Goal: Task Accomplishment & Management: Manage account settings

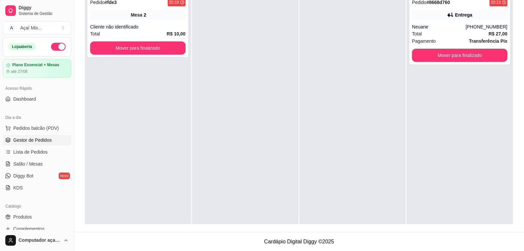
scroll to position [19, 0]
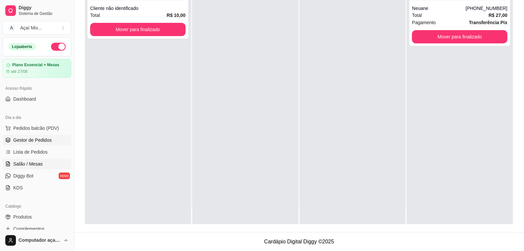
click at [24, 168] on link "Salão / Mesas" at bounding box center [37, 164] width 69 height 11
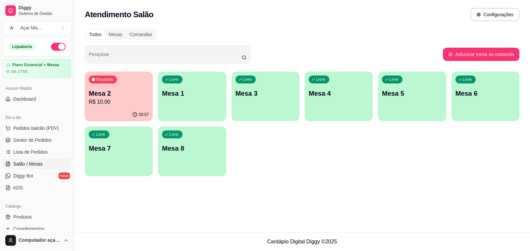
click at [128, 113] on div "00:57" at bounding box center [119, 114] width 68 height 13
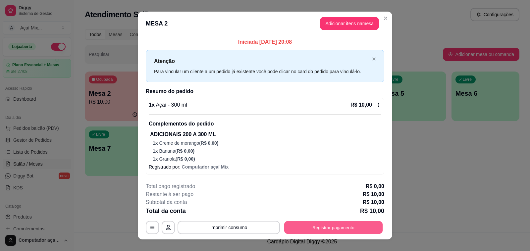
click at [317, 226] on button "Registrar pagamento" at bounding box center [333, 227] width 99 height 13
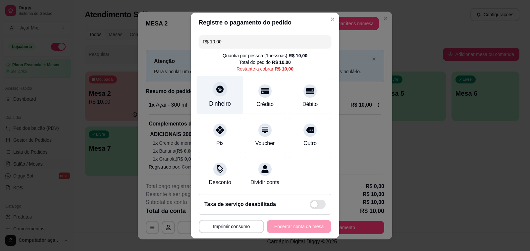
click at [219, 105] on div "Dinheiro" at bounding box center [220, 103] width 22 height 9
type input "R$ 0,00"
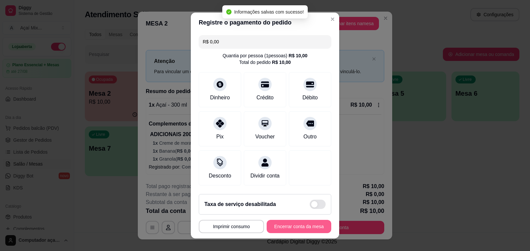
click at [292, 233] on button "Encerrar conta da mesa" at bounding box center [299, 226] width 65 height 13
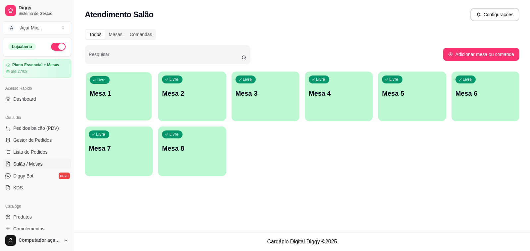
click at [93, 97] on p "Mesa 1" at bounding box center [119, 93] width 58 height 9
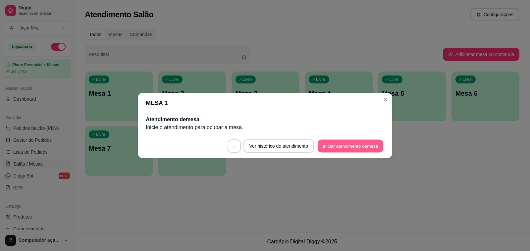
click at [331, 146] on button "Iniciar atendimento de mesa" at bounding box center [351, 146] width 66 height 13
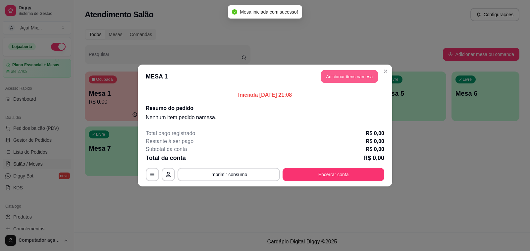
click at [348, 74] on button "Adicionar itens na mesa" at bounding box center [349, 76] width 57 height 13
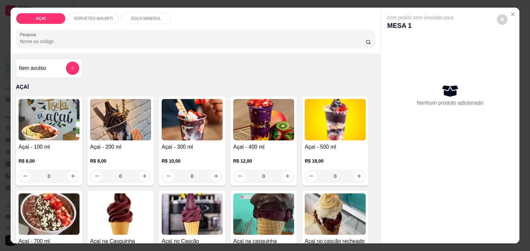
click at [245, 153] on div "R$ 12,00 0" at bounding box center [263, 167] width 61 height 32
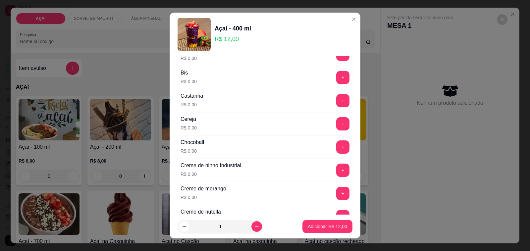
scroll to position [124, 0]
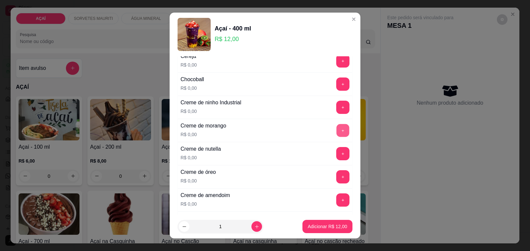
click at [337, 133] on button "+" at bounding box center [343, 130] width 13 height 13
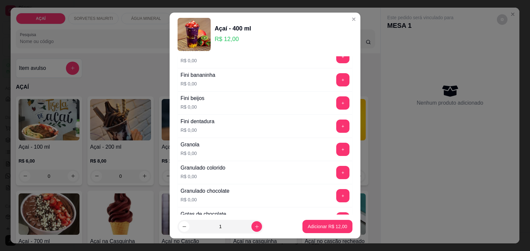
scroll to position [580, 0]
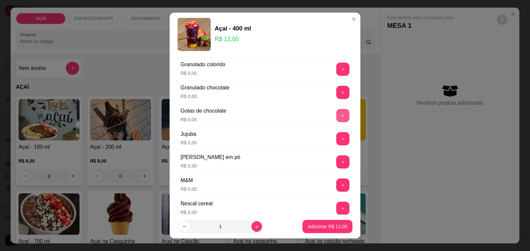
click at [337, 118] on button "+" at bounding box center [343, 115] width 13 height 13
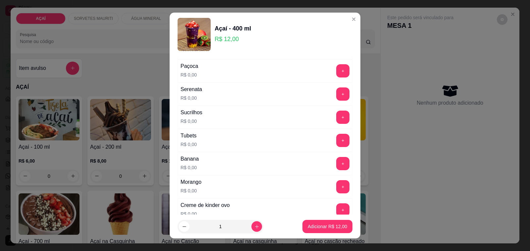
scroll to position [746, 0]
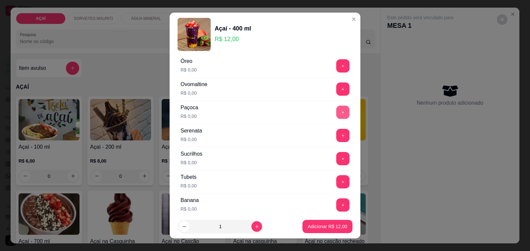
click at [337, 119] on button "+" at bounding box center [343, 112] width 13 height 13
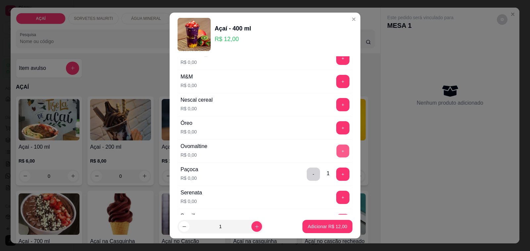
click at [337, 158] on button "+" at bounding box center [343, 151] width 13 height 13
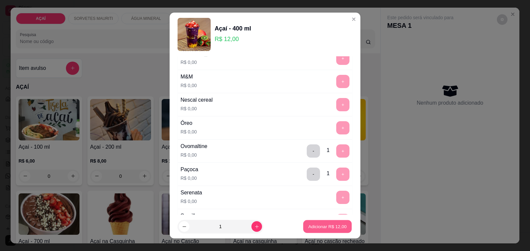
click at [322, 229] on p "Adicionar R$ 12,00" at bounding box center [328, 226] width 38 height 6
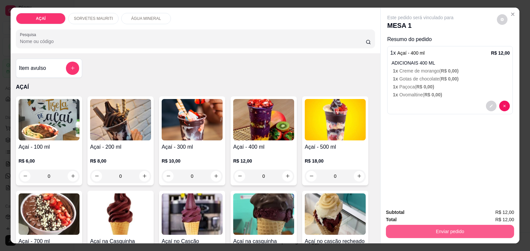
click at [441, 230] on button "Enviar pedido" at bounding box center [450, 231] width 128 height 13
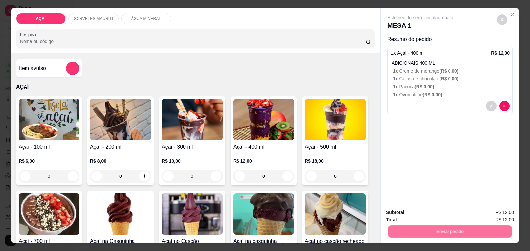
click at [434, 213] on button "Não registrar e enviar pedido" at bounding box center [428, 213] width 69 height 13
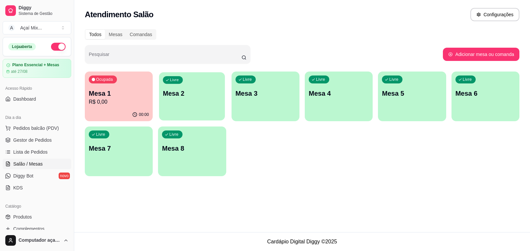
click at [196, 98] on div "Livre Mesa 2" at bounding box center [192, 92] width 66 height 40
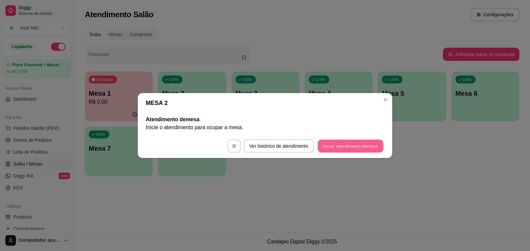
click at [336, 143] on button "Iniciar atendimento de mesa" at bounding box center [351, 146] width 66 height 13
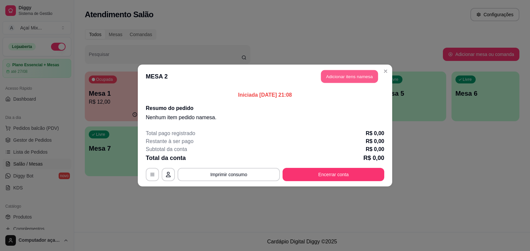
click at [377, 73] on button "Adicionar itens na mesa" at bounding box center [349, 76] width 57 height 13
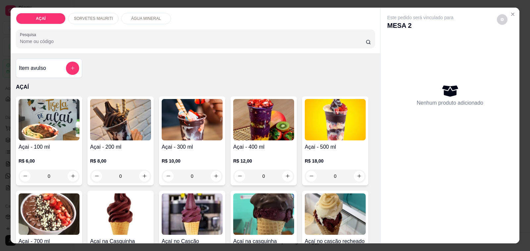
click at [165, 158] on p "R$ 10,00" at bounding box center [192, 161] width 61 height 7
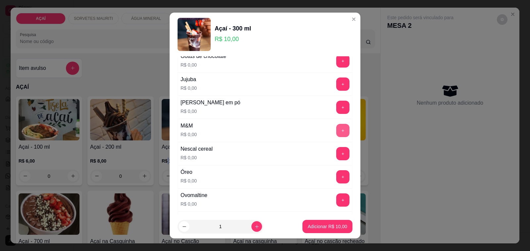
scroll to position [622, 0]
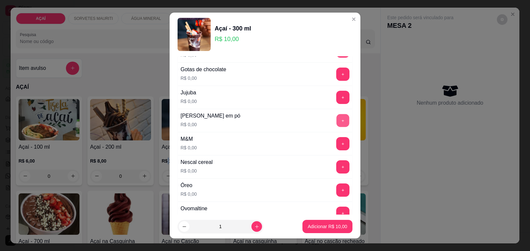
click at [337, 121] on button "+" at bounding box center [343, 120] width 13 height 13
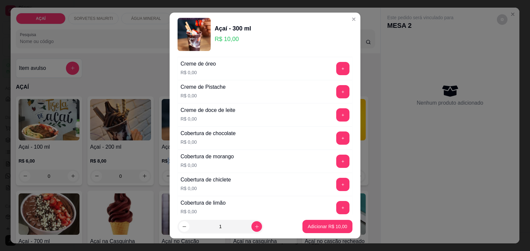
scroll to position [290, 0]
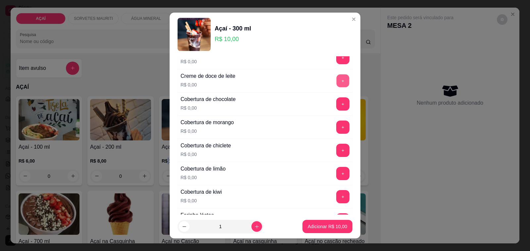
click at [337, 79] on button "+" at bounding box center [343, 81] width 13 height 13
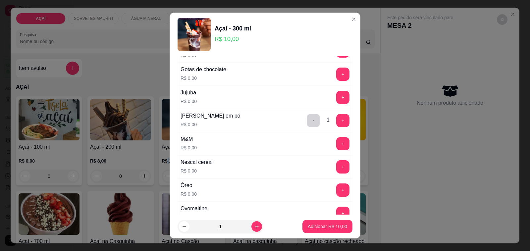
scroll to position [663, 0]
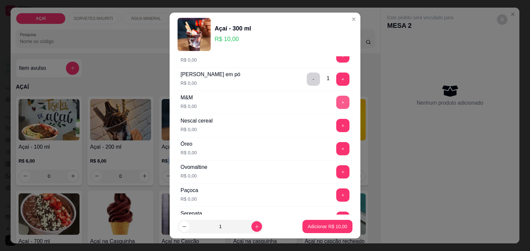
click at [337, 109] on button "+" at bounding box center [343, 102] width 13 height 13
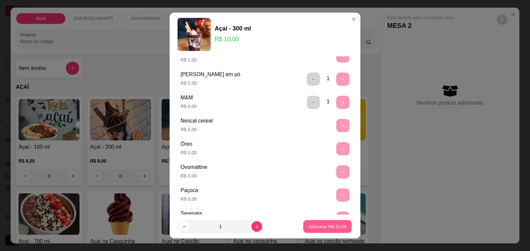
click at [309, 221] on button "Adicionar R$ 10,00" at bounding box center [327, 226] width 49 height 13
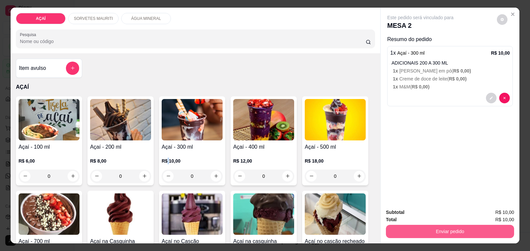
click at [393, 228] on button "Enviar pedido" at bounding box center [450, 231] width 128 height 13
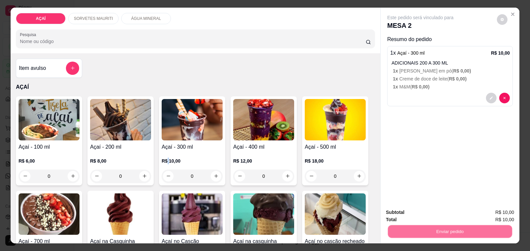
click at [426, 215] on button "Não registrar e enviar pedido" at bounding box center [428, 213] width 67 height 12
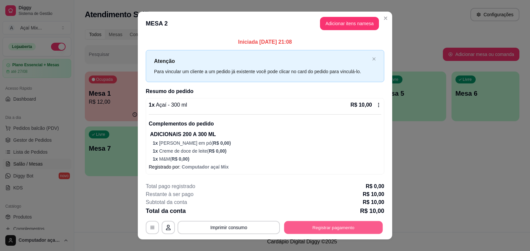
click at [343, 229] on button "Registrar pagamento" at bounding box center [333, 227] width 99 height 13
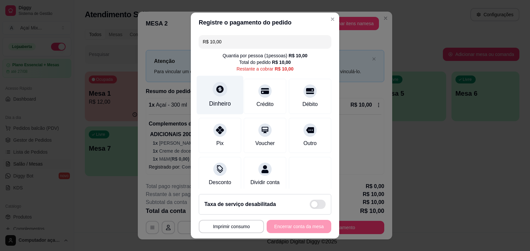
drag, startPoint x: 208, startPoint y: 93, endPoint x: 214, endPoint y: 96, distance: 7.3
click at [214, 96] on div "Dinheiro" at bounding box center [220, 95] width 47 height 39
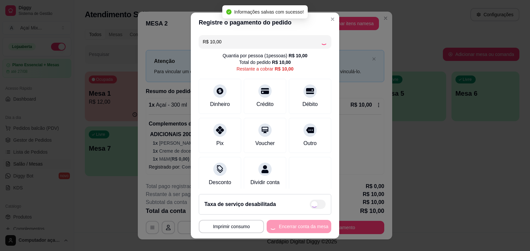
type input "R$ 0,00"
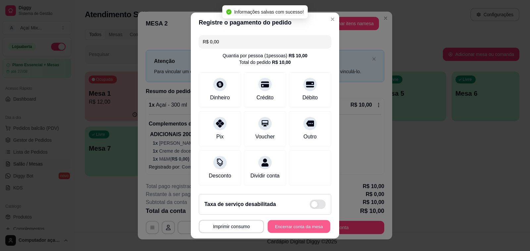
click at [284, 225] on button "Encerrar conta da mesa" at bounding box center [299, 226] width 63 height 13
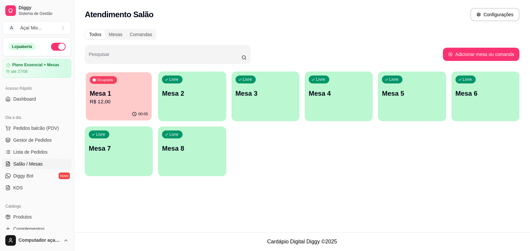
click at [129, 92] on p "Mesa 1" at bounding box center [119, 93] width 58 height 9
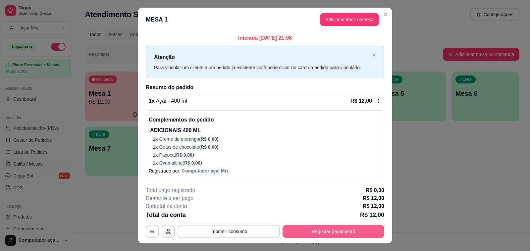
click at [368, 233] on button "Registrar pagamento" at bounding box center [334, 231] width 102 height 13
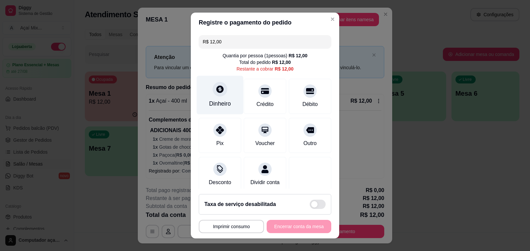
click at [214, 108] on div "Dinheiro" at bounding box center [220, 95] width 47 height 39
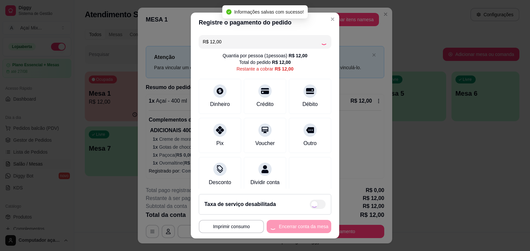
type input "R$ 0,00"
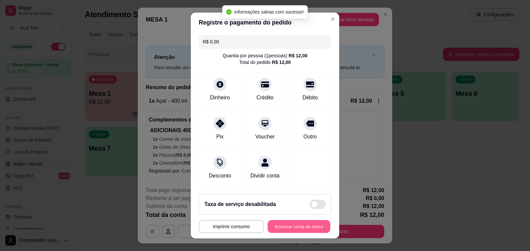
click at [282, 226] on button "Encerrar conta da mesa" at bounding box center [299, 226] width 63 height 13
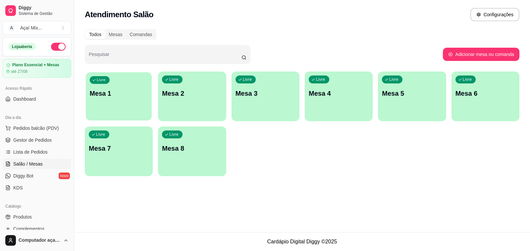
click at [95, 98] on div "Livre Mesa 1" at bounding box center [119, 92] width 66 height 40
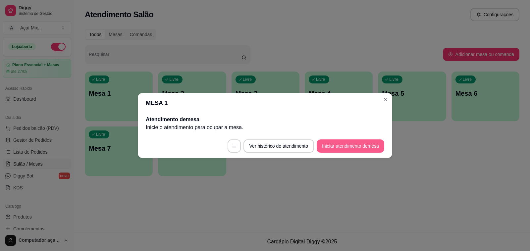
click at [355, 145] on button "Iniciar atendimento de mesa" at bounding box center [351, 146] width 68 height 13
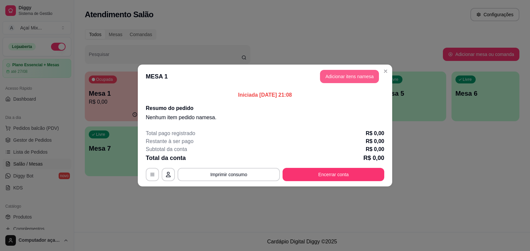
click at [340, 75] on button "Adicionar itens na mesa" at bounding box center [349, 76] width 59 height 13
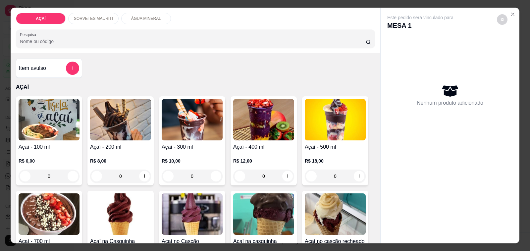
click at [249, 151] on div "R$ 12,00 0" at bounding box center [263, 167] width 61 height 32
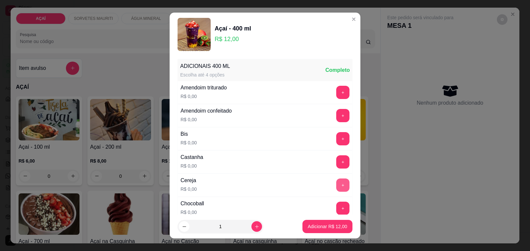
click at [337, 185] on button "+" at bounding box center [343, 185] width 13 height 13
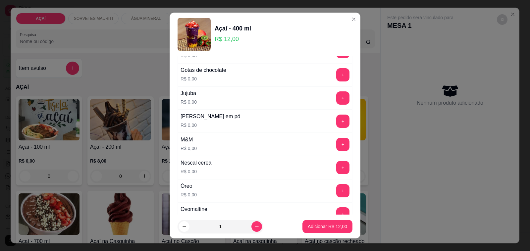
scroll to position [622, 0]
click at [337, 147] on button "+" at bounding box center [343, 144] width 13 height 13
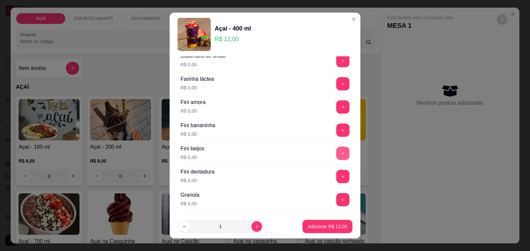
scroll to position [414, 0]
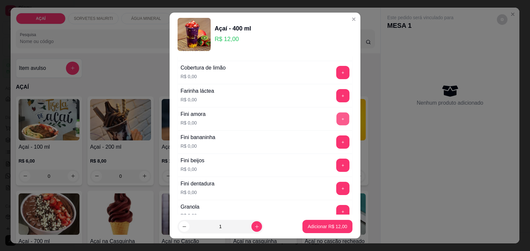
click at [337, 125] on button "+" at bounding box center [343, 119] width 13 height 13
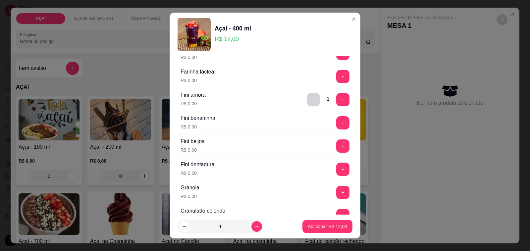
scroll to position [394, 0]
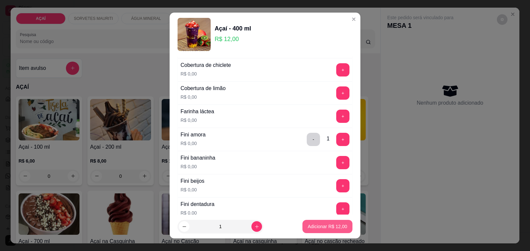
click at [322, 228] on p "Adicionar R$ 12,00" at bounding box center [327, 226] width 39 height 7
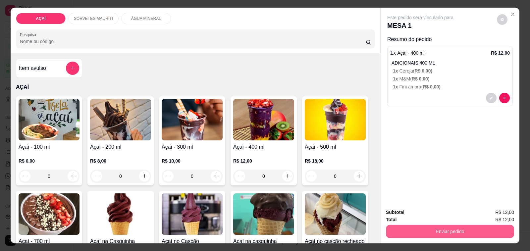
click at [444, 227] on button "Enviar pedido" at bounding box center [450, 231] width 128 height 13
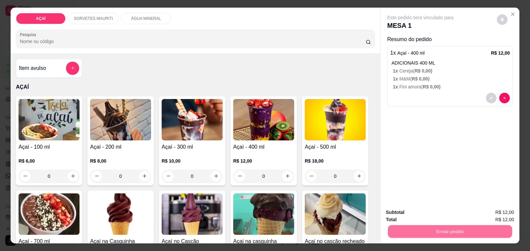
click at [438, 213] on button "Não registrar e enviar pedido" at bounding box center [428, 213] width 67 height 12
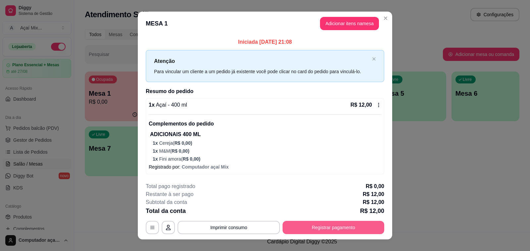
click at [349, 233] on button "Registrar pagamento" at bounding box center [334, 227] width 102 height 13
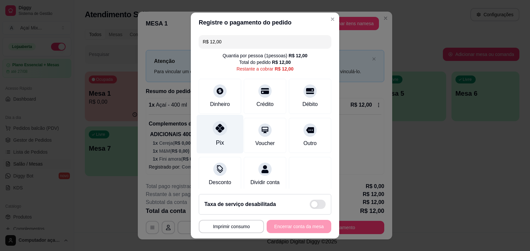
click at [218, 118] on div "Pix" at bounding box center [220, 134] width 47 height 39
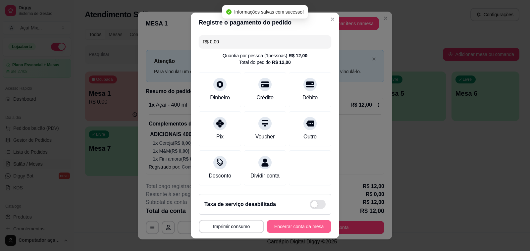
type input "R$ 0,00"
click at [287, 225] on button "Encerrar conta da mesa" at bounding box center [299, 226] width 63 height 13
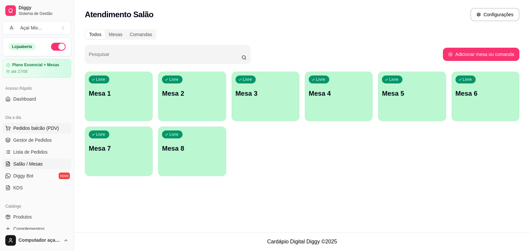
click at [17, 127] on span "Pedidos balcão (PDV)" at bounding box center [36, 128] width 46 height 7
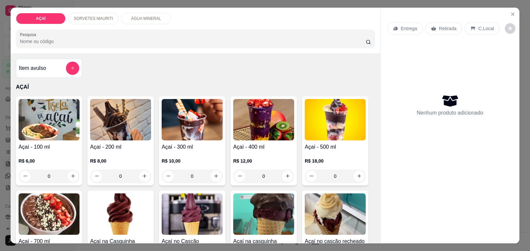
click at [183, 135] on img at bounding box center [192, 119] width 61 height 41
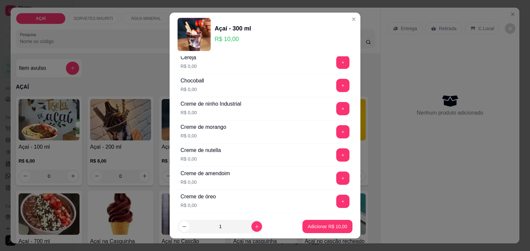
scroll to position [124, 0]
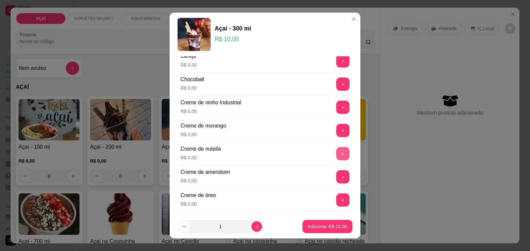
click at [337, 155] on button "+" at bounding box center [343, 153] width 13 height 13
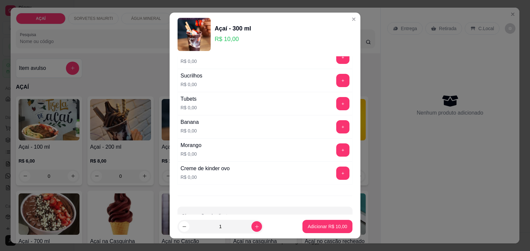
scroll to position [829, 0]
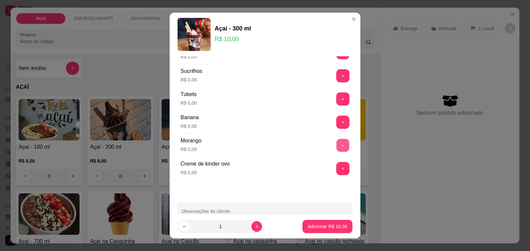
click at [337, 148] on button "+" at bounding box center [343, 145] width 13 height 13
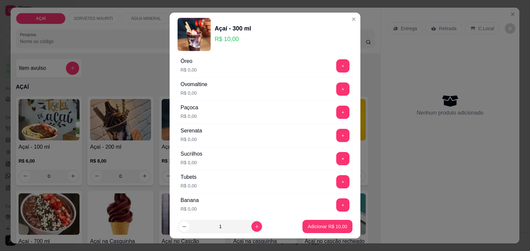
scroll to position [704, 0]
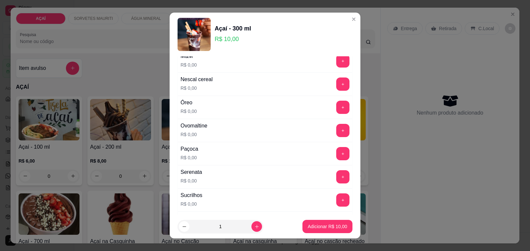
click at [329, 151] on div "Paçoca R$ 0,00 +" at bounding box center [265, 153] width 175 height 23
click at [337, 156] on button "+" at bounding box center [343, 154] width 13 height 13
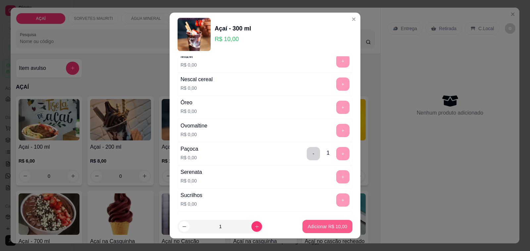
click at [326, 230] on button "Adicionar R$ 10,00" at bounding box center [328, 226] width 50 height 13
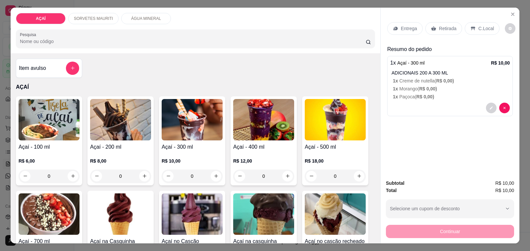
click at [395, 29] on div "Entrega" at bounding box center [405, 28] width 35 height 13
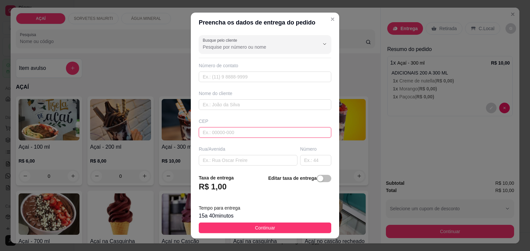
click at [274, 134] on input "text" at bounding box center [265, 132] width 133 height 11
type input "575200000000"
click at [252, 108] on input "text" at bounding box center [265, 104] width 133 height 11
type input "8630-3084"
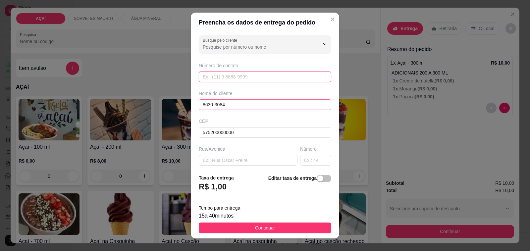
type input "8630-3084"
drag, startPoint x: 223, startPoint y: 102, endPoint x: 214, endPoint y: 98, distance: 9.1
click at [222, 102] on input "text" at bounding box center [265, 104] width 133 height 11
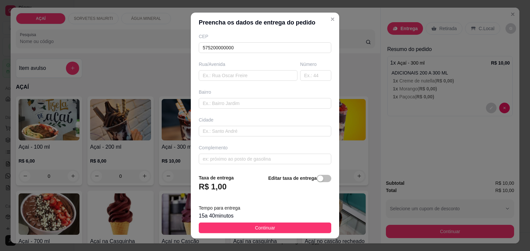
scroll to position [88, 0]
type input "[PERSON_NAME]"
click at [312, 157] on input "[STREET_ADDRESS][PERSON_NAME] a forma de pagamento avista" at bounding box center [265, 157] width 133 height 11
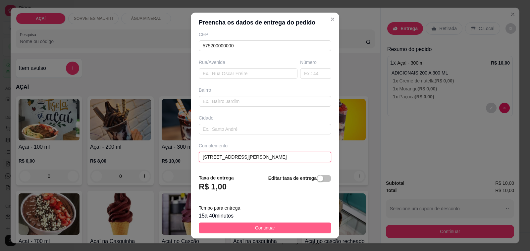
type input "[STREET_ADDRESS][PERSON_NAME]"
click at [298, 228] on button "Continuar" at bounding box center [265, 228] width 133 height 11
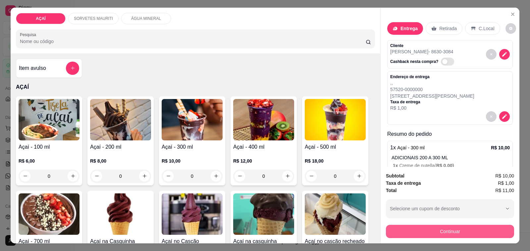
click at [447, 227] on button "Continuar" at bounding box center [450, 231] width 128 height 13
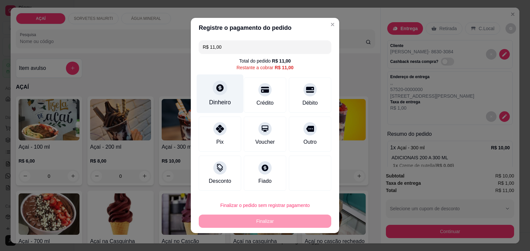
click at [206, 92] on div "Dinheiro" at bounding box center [220, 94] width 47 height 39
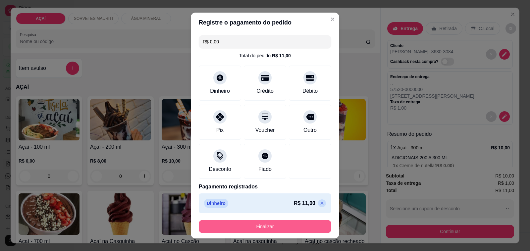
click at [283, 229] on button "Finalizar" at bounding box center [265, 226] width 133 height 13
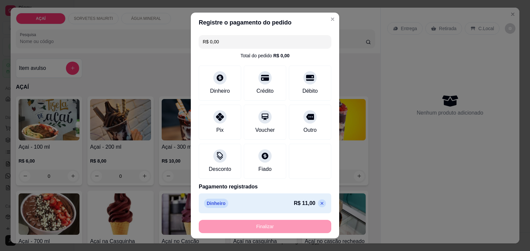
type input "-R$ 11,00"
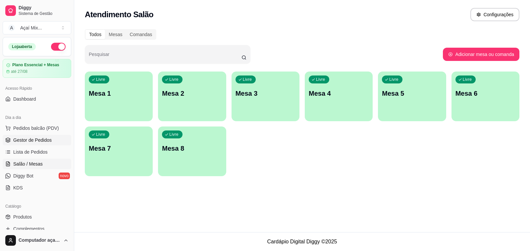
click at [36, 139] on span "Gestor de Pedidos" at bounding box center [32, 140] width 38 height 7
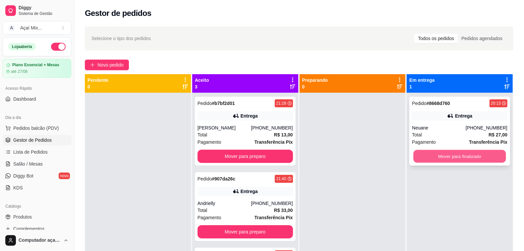
click at [468, 157] on button "Mover para finalizado" at bounding box center [460, 156] width 92 height 13
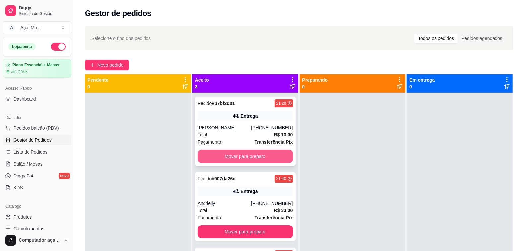
click at [279, 161] on button "Mover para preparo" at bounding box center [245, 156] width 95 height 13
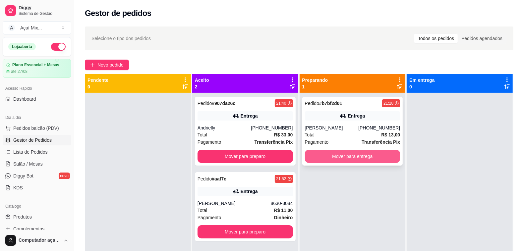
click at [366, 152] on button "Mover para entrega" at bounding box center [352, 156] width 95 height 13
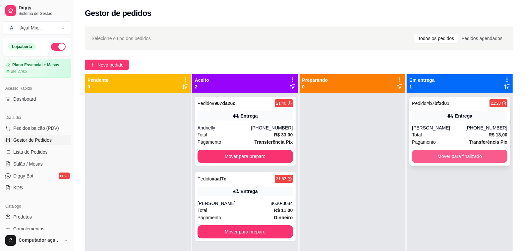
click at [447, 156] on button "Mover para finalizado" at bounding box center [459, 156] width 95 height 13
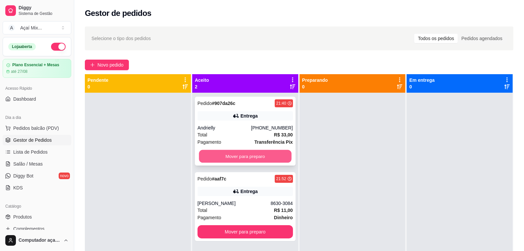
click at [264, 158] on button "Mover para preparo" at bounding box center [245, 156] width 92 height 13
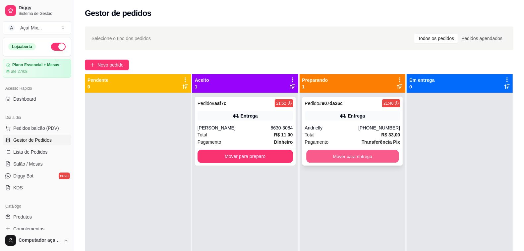
click at [360, 156] on button "Mover para entrega" at bounding box center [352, 156] width 92 height 13
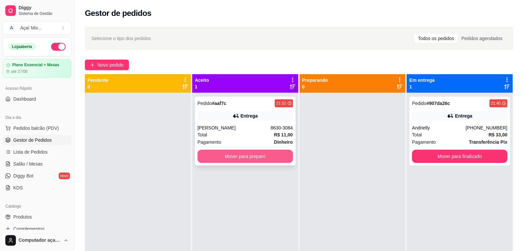
click at [274, 161] on button "Mover para preparo" at bounding box center [245, 156] width 95 height 13
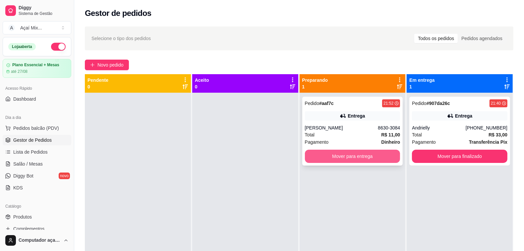
click at [349, 152] on button "Mover para entrega" at bounding box center [352, 156] width 95 height 13
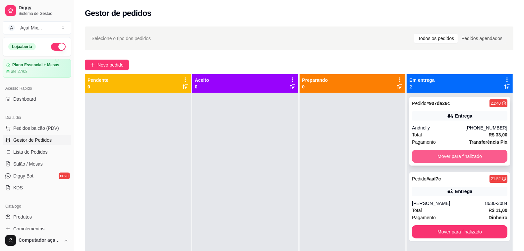
click at [457, 162] on button "Mover para finalizado" at bounding box center [459, 156] width 95 height 13
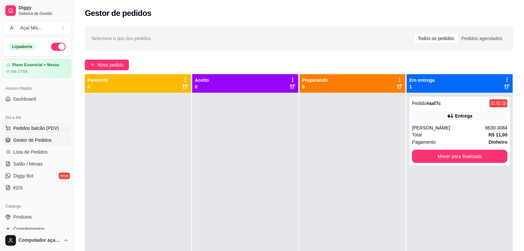
click at [32, 129] on span "Pedidos balcão (PDV)" at bounding box center [36, 128] width 46 height 7
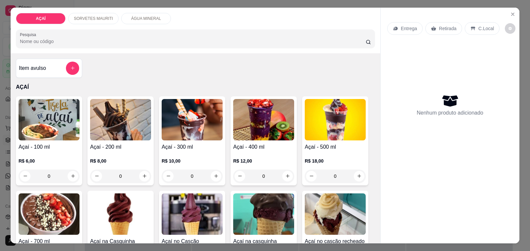
click at [332, 144] on h4 "Açaí - 500 ml" at bounding box center [335, 147] width 61 height 8
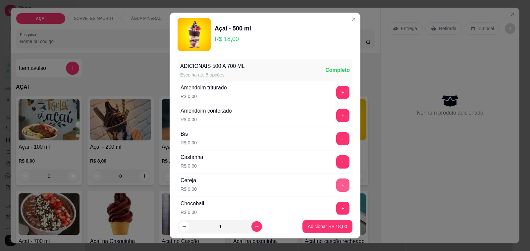
click at [337, 186] on button "+" at bounding box center [343, 185] width 13 height 13
click at [337, 162] on button "+" at bounding box center [343, 161] width 13 height 13
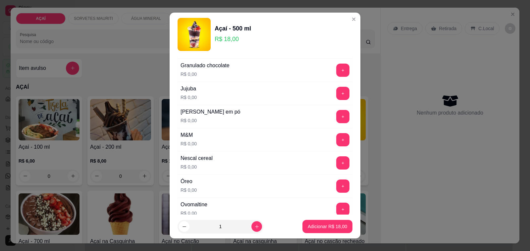
scroll to position [622, 0]
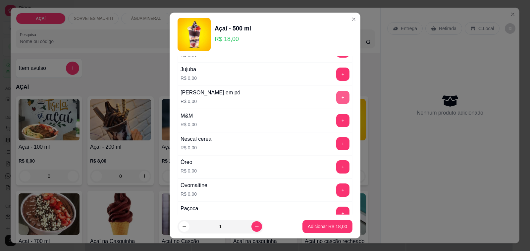
click at [337, 103] on button "+" at bounding box center [343, 97] width 13 height 13
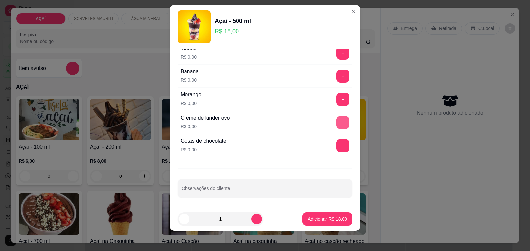
scroll to position [9, 0]
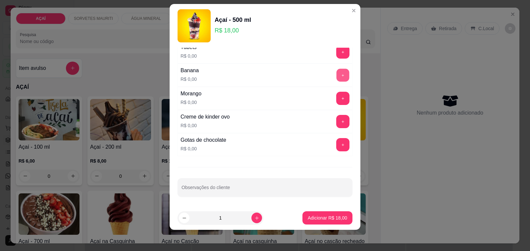
click at [337, 76] on button "+" at bounding box center [343, 75] width 13 height 13
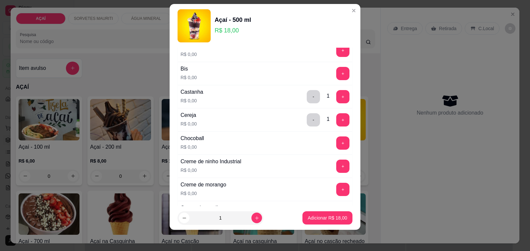
scroll to position [21, 0]
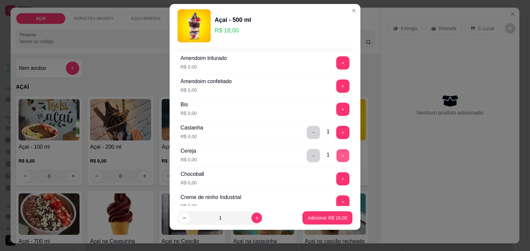
click at [337, 155] on button "+" at bounding box center [343, 156] width 13 height 13
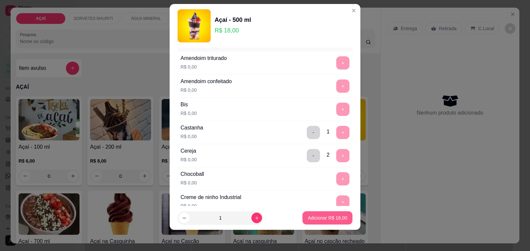
click at [323, 215] on p "Adicionar R$ 18,00" at bounding box center [327, 218] width 39 height 7
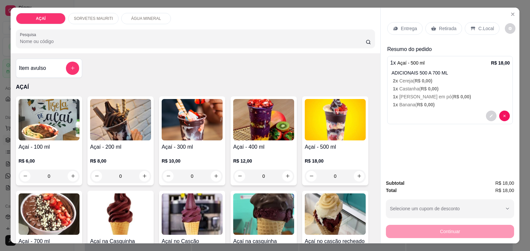
click at [392, 22] on div "Entrega" at bounding box center [405, 28] width 35 height 13
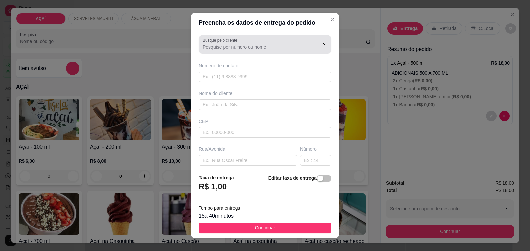
click at [241, 50] on input "Busque pelo cliente" at bounding box center [256, 47] width 106 height 7
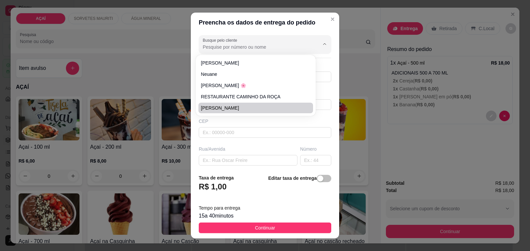
click at [246, 120] on div "CEP" at bounding box center [265, 121] width 133 height 7
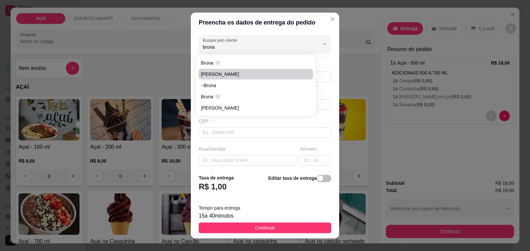
click at [244, 73] on span "[PERSON_NAME]" at bounding box center [252, 74] width 103 height 7
type input "[PERSON_NAME]"
type input "82981215015"
type input "[PERSON_NAME]"
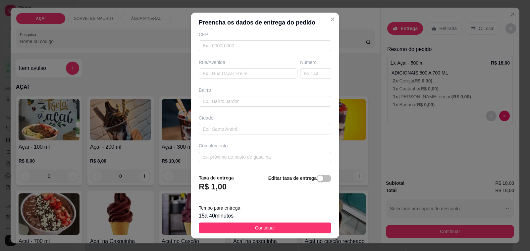
scroll to position [0, 0]
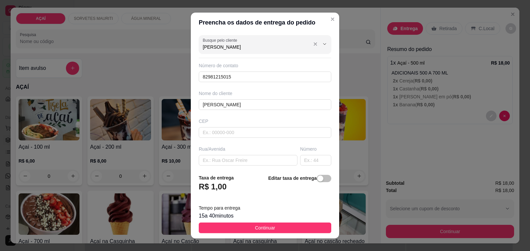
click at [240, 48] on input "[PERSON_NAME]" at bounding box center [256, 47] width 106 height 7
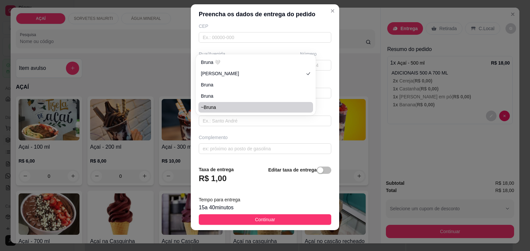
scroll to position [9, 0]
click at [249, 153] on input "text" at bounding box center [265, 148] width 133 height 11
type input "[PERSON_NAME]"
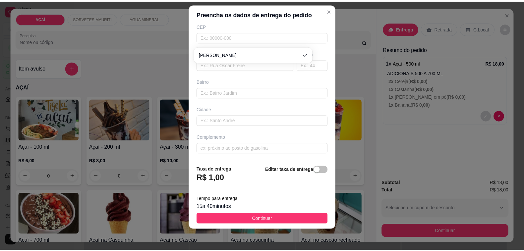
scroll to position [0, 0]
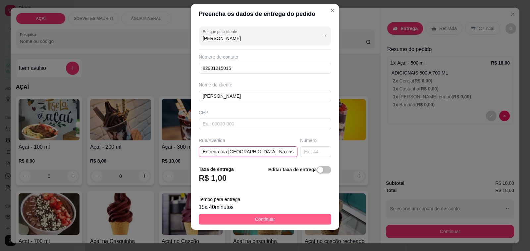
type input "Entrega rua [GEOGRAPHIC_DATA] Na casa do jogo do bicho"
click at [264, 223] on span "Continuar" at bounding box center [265, 219] width 20 height 7
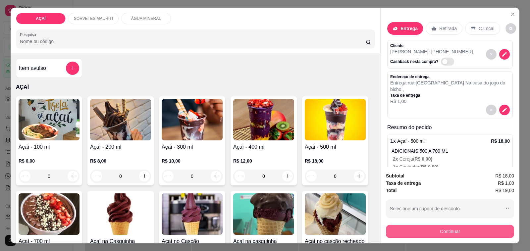
click at [433, 230] on button "Continuar" at bounding box center [450, 231] width 128 height 13
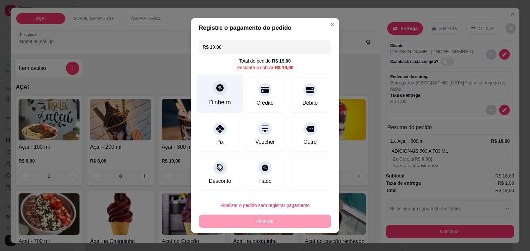
click at [206, 102] on div "Dinheiro" at bounding box center [220, 94] width 47 height 39
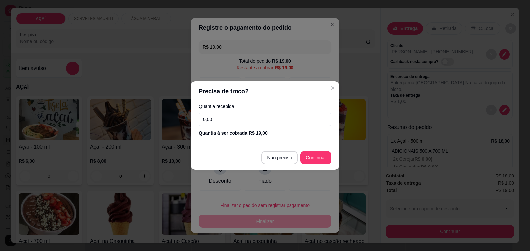
click at [250, 126] on div "Quantia recebida 0,00 Quantia à ser cobrada R$ 19,00" at bounding box center [265, 120] width 149 height 38
click at [250, 126] on input "0,00" at bounding box center [265, 119] width 133 height 13
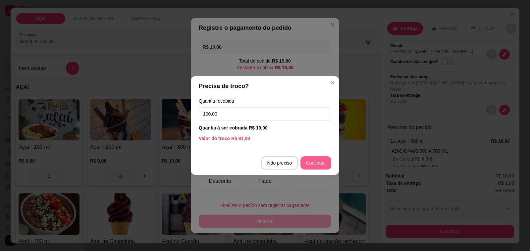
type input "100,00"
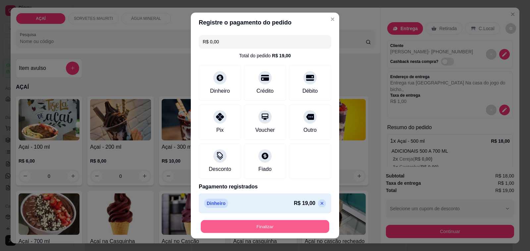
click at [290, 224] on button "Finalizar" at bounding box center [265, 226] width 129 height 13
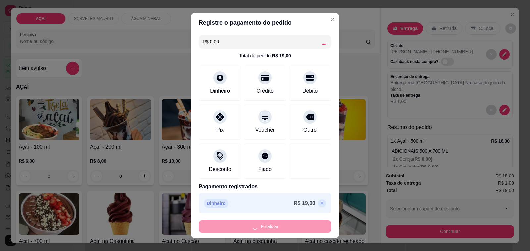
type input "-R$ 19,00"
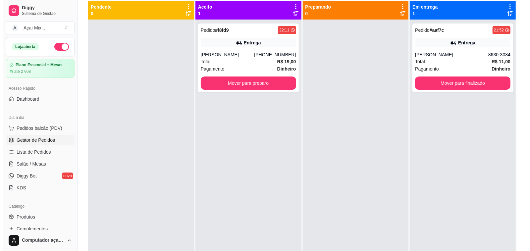
scroll to position [101, 0]
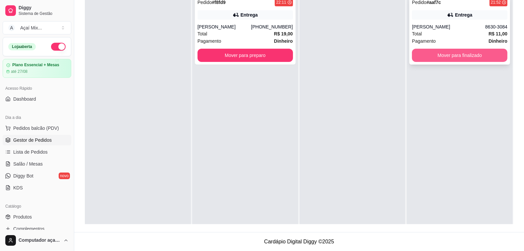
click at [494, 58] on button "Mover para finalizado" at bounding box center [459, 55] width 95 height 13
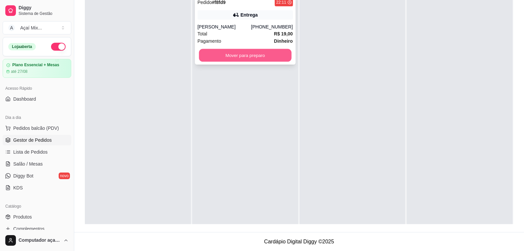
click at [218, 57] on button "Mover para preparo" at bounding box center [245, 55] width 92 height 13
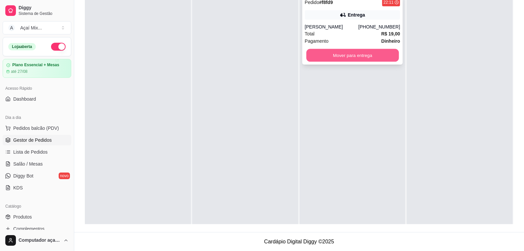
click at [368, 58] on button "Mover para entrega" at bounding box center [352, 55] width 92 height 13
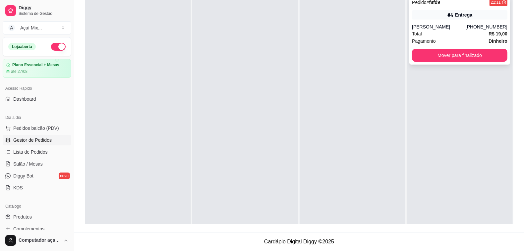
click at [433, 37] on div "Pagamento Dinheiro" at bounding box center [459, 40] width 95 height 7
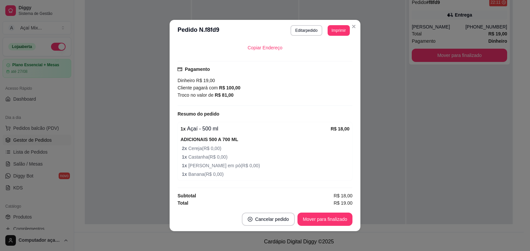
scroll to position [139, 0]
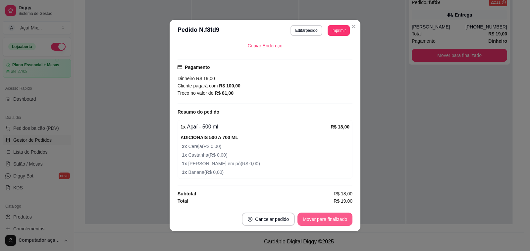
click at [328, 216] on button "Mover para finalizado" at bounding box center [325, 219] width 55 height 13
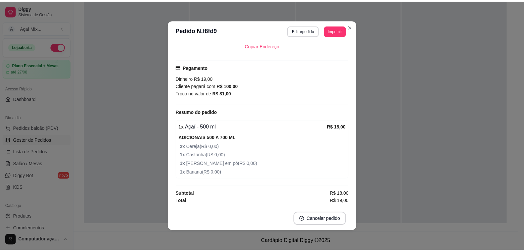
scroll to position [123, 0]
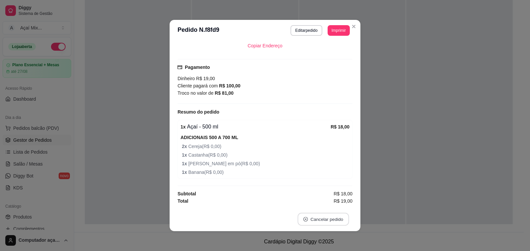
click at [328, 216] on button "Cancelar pedido" at bounding box center [323, 219] width 51 height 13
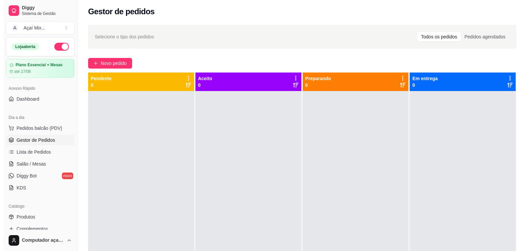
scroll to position [0, 0]
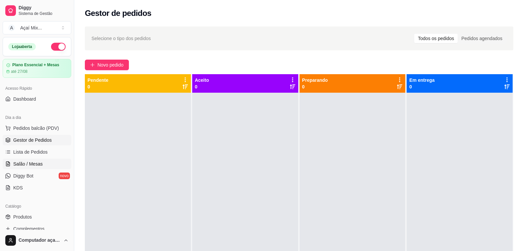
click at [27, 166] on span "Salão / Mesas" at bounding box center [28, 164] width 30 height 7
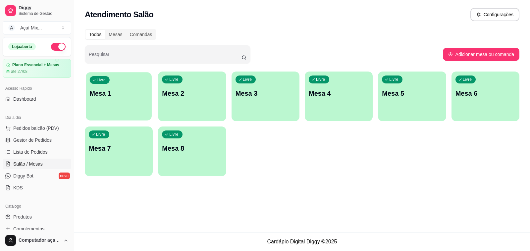
click at [119, 94] on p "Mesa 1" at bounding box center [119, 93] width 58 height 9
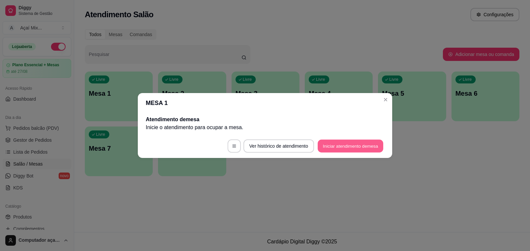
click at [375, 141] on button "Iniciar atendimento de mesa" at bounding box center [351, 146] width 66 height 13
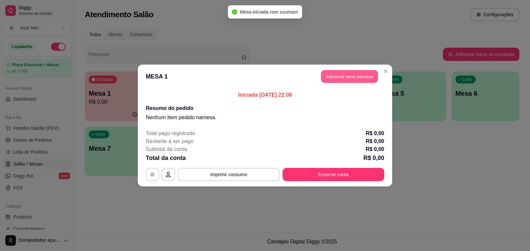
click at [340, 80] on button "Adicionar itens na mesa" at bounding box center [349, 76] width 57 height 13
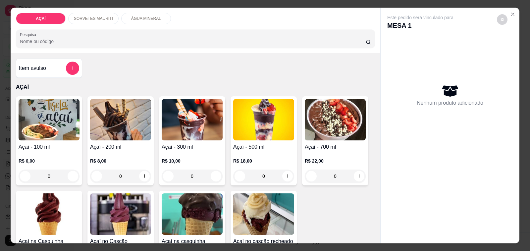
click at [92, 13] on div "SORVETES MAURITI" at bounding box center [93, 18] width 50 height 11
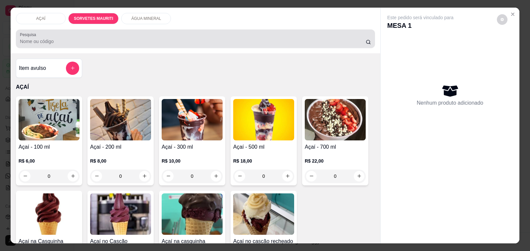
scroll to position [17, 0]
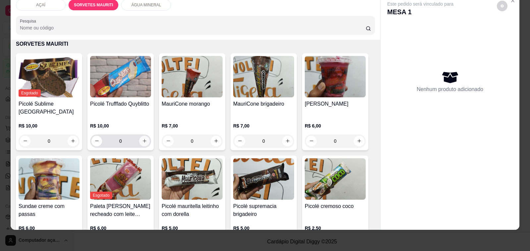
click at [139, 139] on button "increase-product-quantity" at bounding box center [144, 141] width 11 height 11
type input "1"
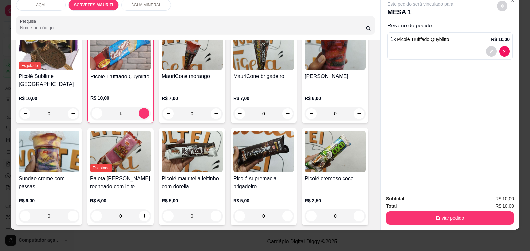
scroll to position [281, 0]
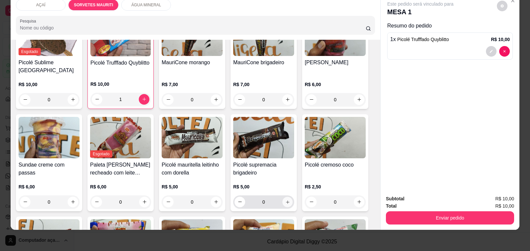
click at [286, 201] on icon "increase-product-quantity" at bounding box center [287, 202] width 3 height 3
type input "1"
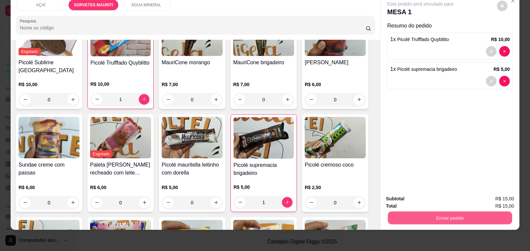
click at [417, 213] on button "Enviar pedido" at bounding box center [450, 218] width 124 height 13
click at [412, 194] on button "Não registrar e enviar pedido" at bounding box center [428, 196] width 67 height 12
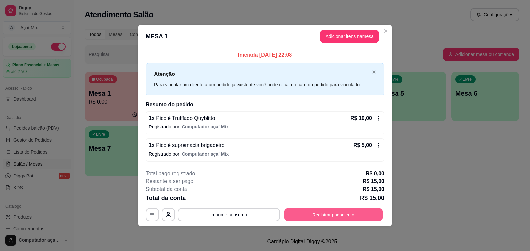
click at [346, 212] on button "Registrar pagamento" at bounding box center [333, 214] width 99 height 13
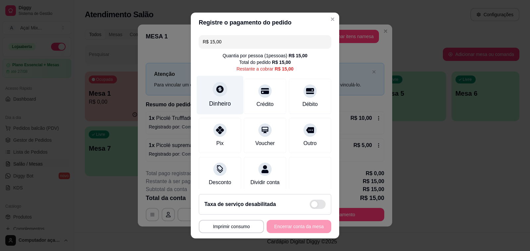
click at [218, 102] on div "Dinheiro" at bounding box center [220, 103] width 22 height 9
type input "R$ 0,00"
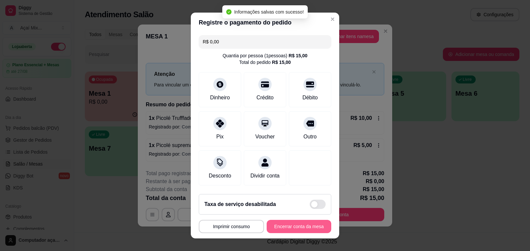
click at [289, 220] on div "**********" at bounding box center [265, 226] width 133 height 13
click at [294, 222] on button "Encerrar conta da mesa" at bounding box center [299, 226] width 63 height 13
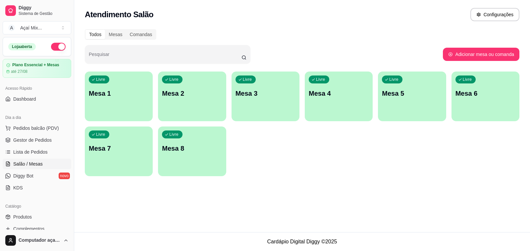
click at [99, 111] on div "Livre Mesa 1" at bounding box center [119, 93] width 68 height 42
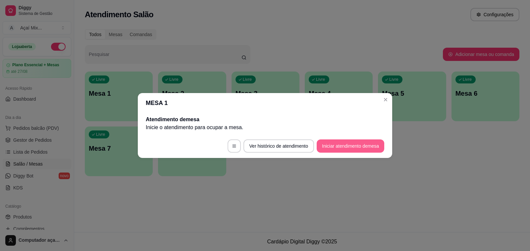
click at [351, 145] on button "Iniciar atendimento de mesa" at bounding box center [351, 146] width 68 height 13
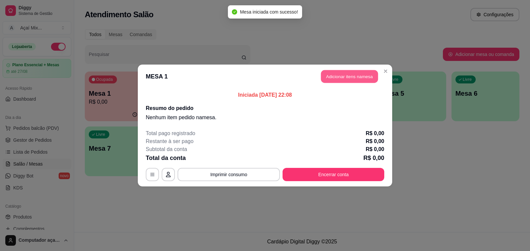
click at [345, 79] on button "Adicionar itens na mesa" at bounding box center [349, 76] width 57 height 13
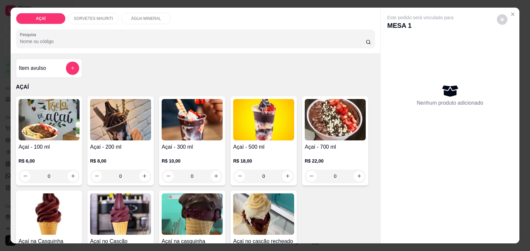
click at [21, 126] on img at bounding box center [49, 119] width 61 height 41
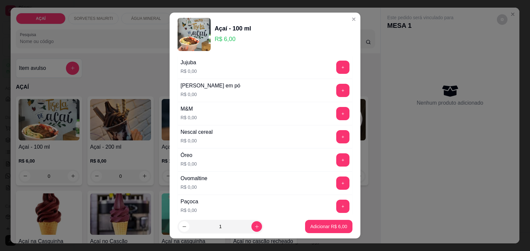
scroll to position [643, 0]
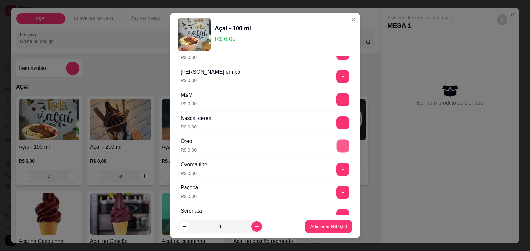
click at [337, 151] on button "+" at bounding box center [343, 146] width 13 height 13
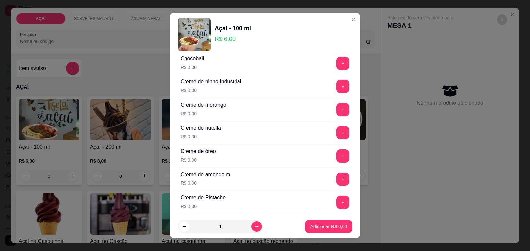
scroll to position [104, 0]
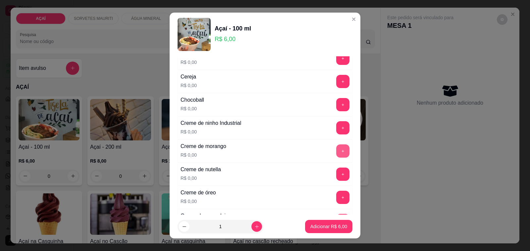
click at [337, 156] on button "+" at bounding box center [343, 151] width 13 height 13
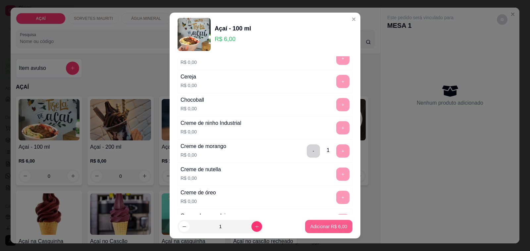
click at [311, 224] on p "Adicionar R$ 6,00" at bounding box center [329, 226] width 37 height 7
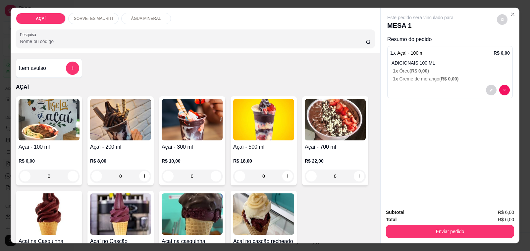
click at [36, 139] on div "Açaí - 100 ml R$ 6,00 0" at bounding box center [49, 140] width 66 height 89
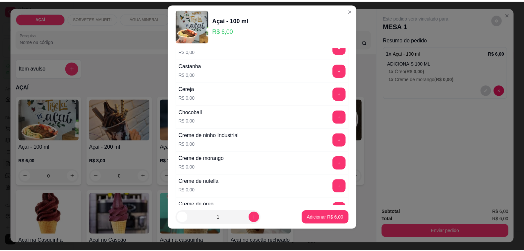
scroll to position [124, 0]
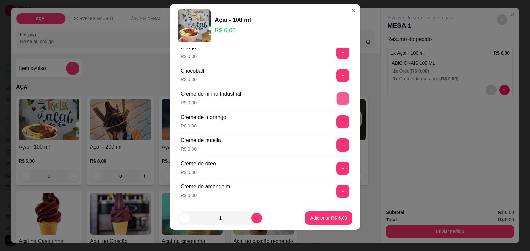
click at [337, 99] on button "+" at bounding box center [343, 98] width 13 height 13
click at [337, 123] on button "+" at bounding box center [343, 122] width 13 height 13
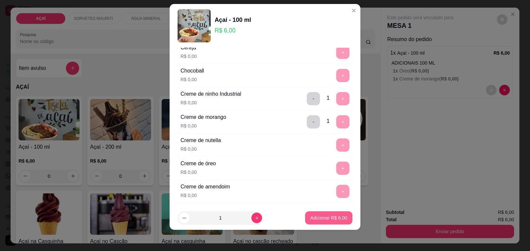
click at [328, 215] on p "Adicionar R$ 6,00" at bounding box center [329, 218] width 37 height 7
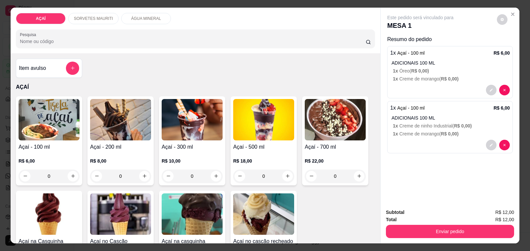
click at [446, 241] on div "AÇAÍ SORVETES MAURITI ÁGUA MINERAL Pesquisa Item avulso AÇAÍ Açaí - 100 ml R$ 6…" at bounding box center [265, 125] width 530 height 251
drag, startPoint x: 445, startPoint y: 236, endPoint x: 438, endPoint y: 227, distance: 11.5
click at [443, 233] on div "Subtotal R$ 12,00 Total R$ 12,00 Enviar pedido" at bounding box center [450, 224] width 139 height 40
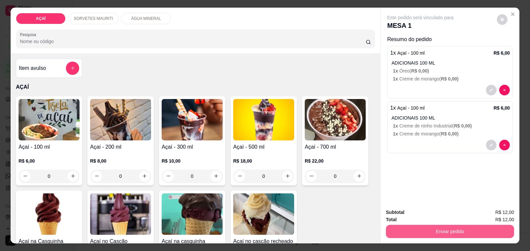
click at [436, 225] on button "Enviar pedido" at bounding box center [450, 231] width 128 height 13
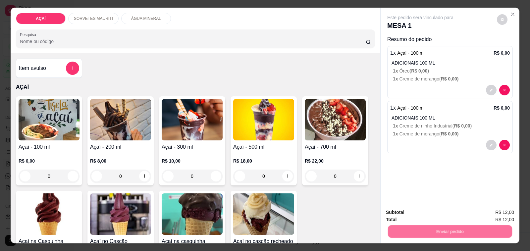
click at [425, 207] on button "Não registrar e enviar pedido" at bounding box center [428, 213] width 69 height 13
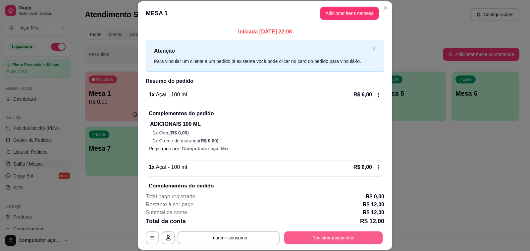
click at [316, 235] on button "Registrar pagamento" at bounding box center [333, 238] width 99 height 13
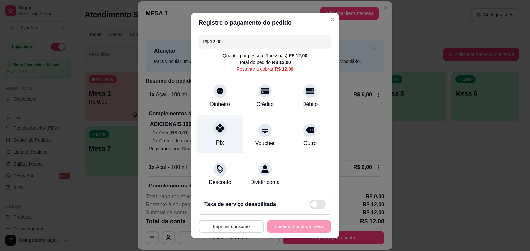
click at [224, 134] on div "Pix" at bounding box center [220, 134] width 47 height 39
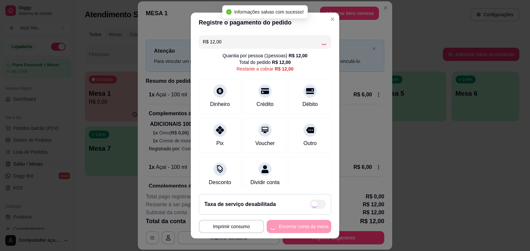
type input "R$ 0,00"
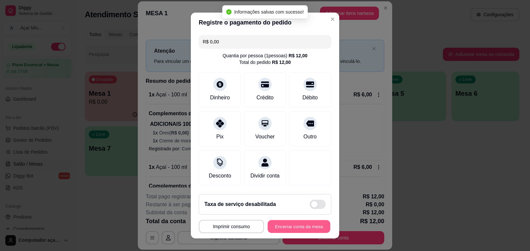
click at [289, 222] on button "Encerrar conta da mesa" at bounding box center [299, 226] width 63 height 13
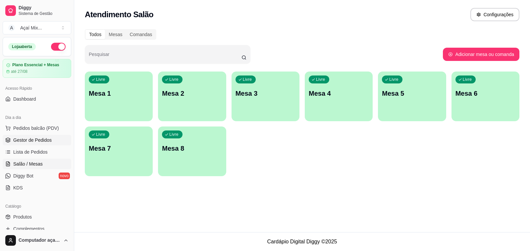
click at [40, 141] on span "Gestor de Pedidos" at bounding box center [32, 140] width 38 height 7
